Goal: Task Accomplishment & Management: Use online tool/utility

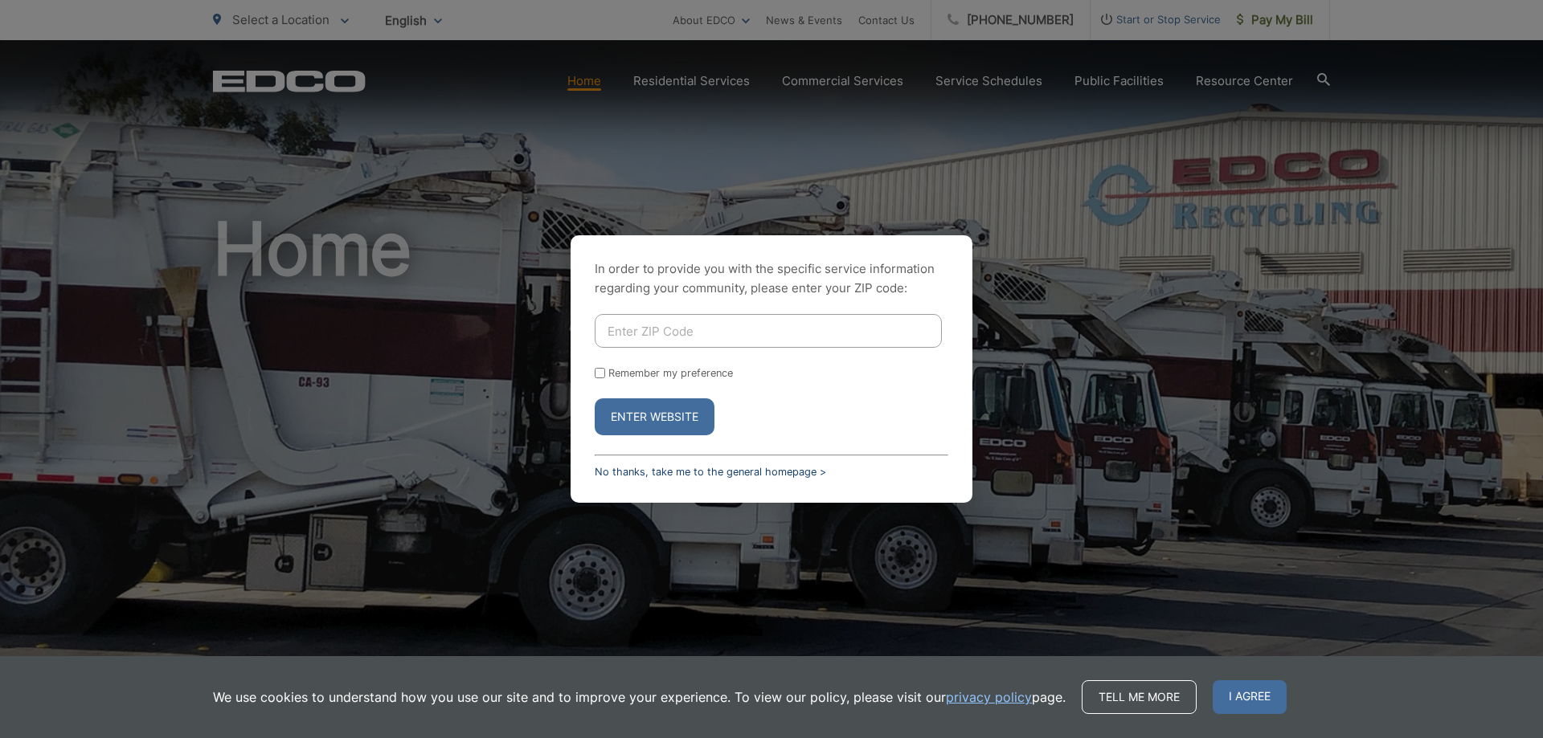
click at [623, 477] on link "No thanks, take me to the general homepage >" at bounding box center [710, 472] width 231 height 12
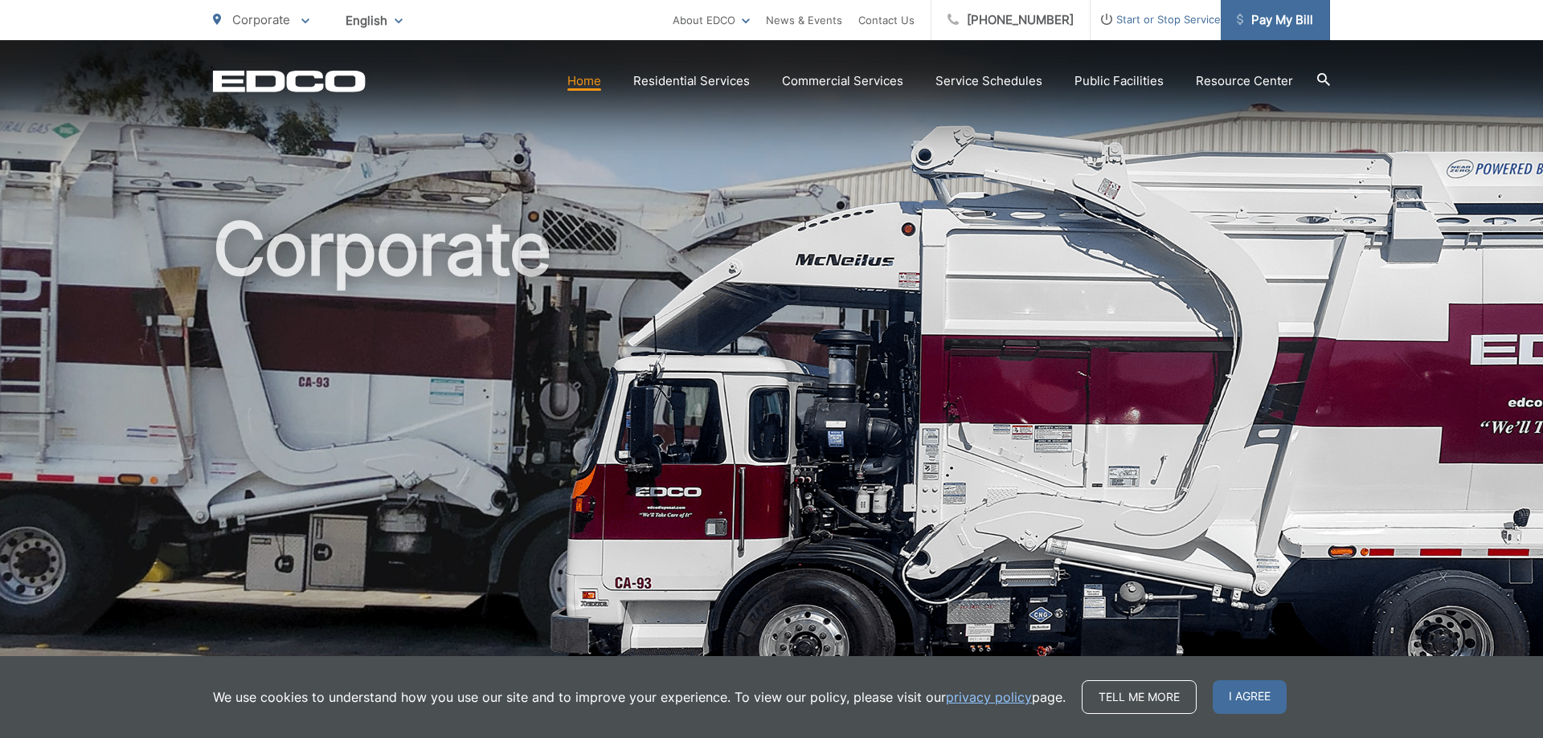
click at [1315, 25] on link "Pay My Bill" at bounding box center [1275, 20] width 109 height 40
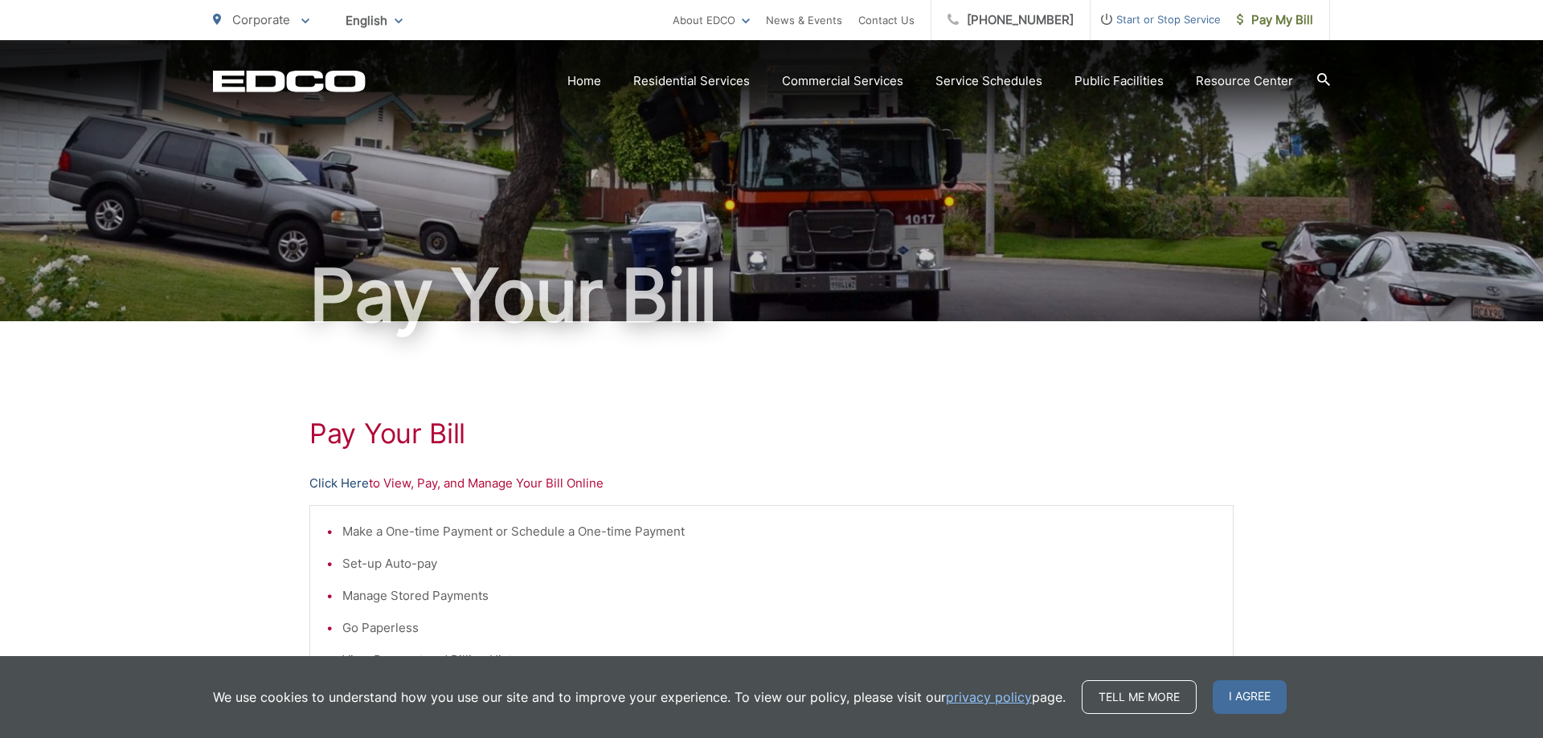
click at [355, 481] on link "Click Here" at bounding box center [338, 483] width 59 height 19
